Goal: Task Accomplishment & Management: Use online tool/utility

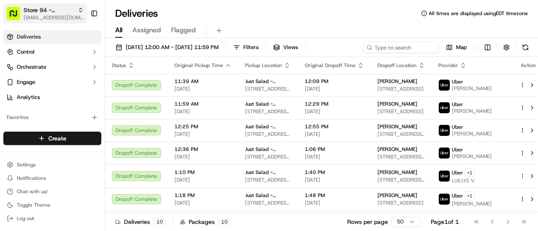
click at [60, 14] on span "[EMAIL_ADDRESS][DOMAIN_NAME]" at bounding box center [54, 17] width 60 height 7
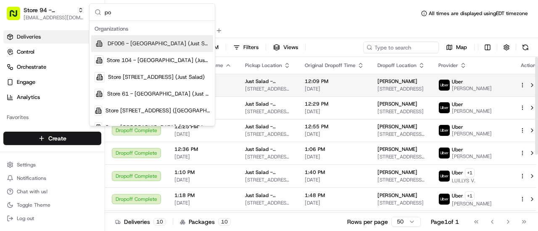
type input "p"
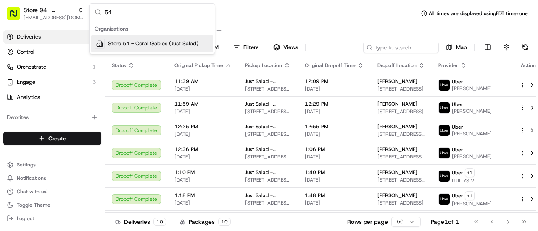
type input "54"
click at [173, 42] on span "Store 54 - Coral Gables (Just Salad)" at bounding box center [153, 44] width 90 height 8
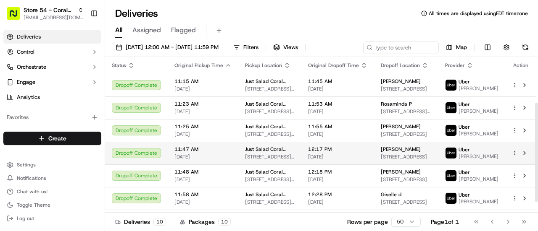
scroll to position [87, 0]
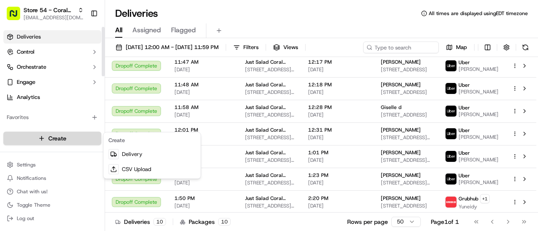
click at [52, 134] on html "Store 54 - Coral Gables (Just Salad) [EMAIL_ADDRESS][DOMAIN_NAME] Toggle Sideba…" at bounding box center [269, 115] width 538 height 231
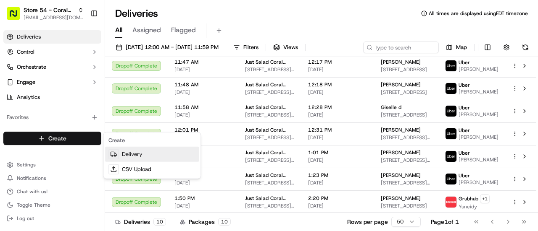
click at [134, 155] on link "Delivery" at bounding box center [152, 154] width 94 height 15
